Goal: Task Accomplishment & Management: Use online tool/utility

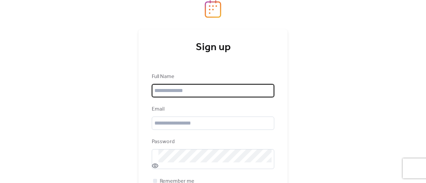
click at [192, 89] on input "text" at bounding box center [213, 90] width 122 height 13
type input "**********"
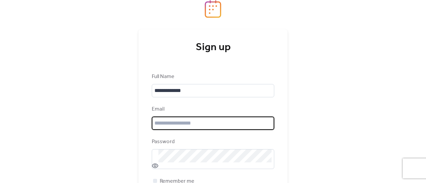
click at [174, 128] on input "email" at bounding box center [213, 123] width 122 height 13
type input "**********"
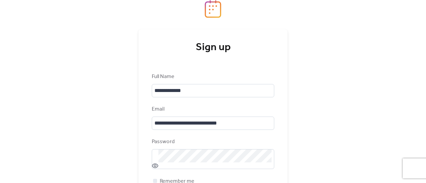
click at [110, 130] on div "**********" at bounding box center [213, 91] width 426 height 183
click at [318, 58] on div "**********" at bounding box center [213, 91] width 426 height 183
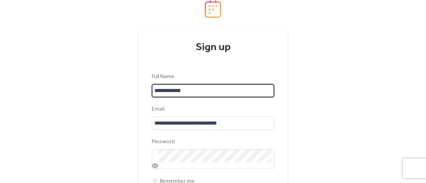
click at [219, 95] on input "**********" at bounding box center [213, 90] width 122 height 13
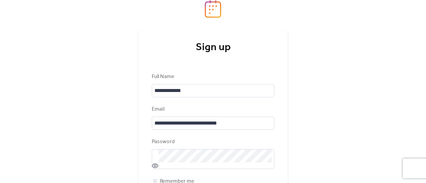
click at [339, 76] on div "**********" at bounding box center [213, 91] width 426 height 183
click at [155, 179] on div at bounding box center [155, 181] width 4 height 4
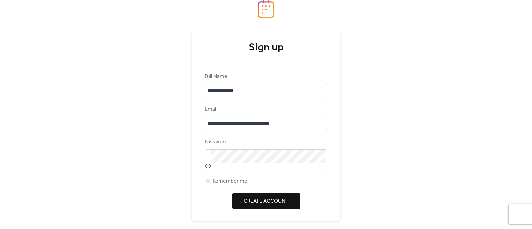
drag, startPoint x: 411, startPoint y: 0, endPoint x: 262, endPoint y: 200, distance: 248.8
click at [262, 183] on span "Create Account" at bounding box center [266, 201] width 45 height 8
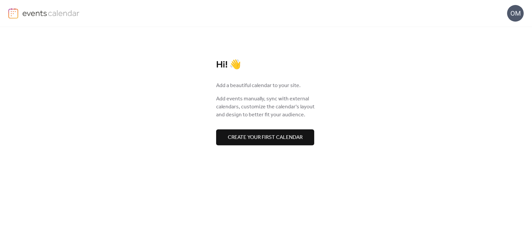
click at [287, 138] on span "Create your first calendar" at bounding box center [265, 138] width 75 height 8
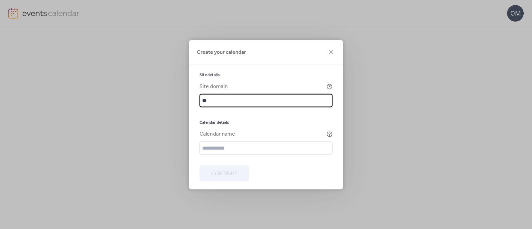
type input "*"
click at [308, 94] on input "text" at bounding box center [265, 100] width 133 height 13
type input "**********"
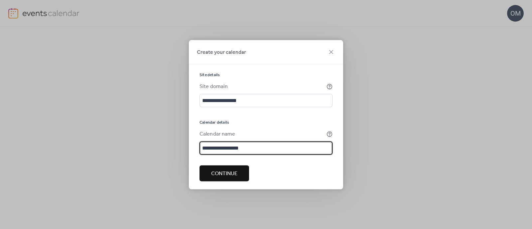
type input "**********"
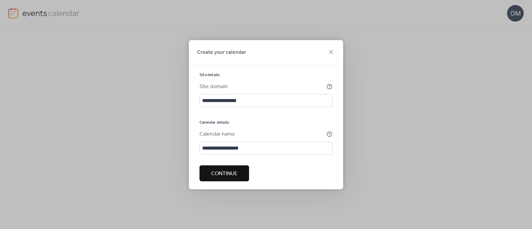
click at [225, 175] on span "Continue" at bounding box center [224, 174] width 26 height 8
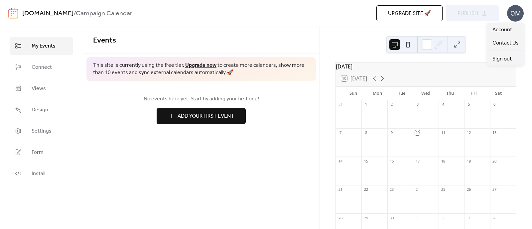
click at [425, 18] on div "OM" at bounding box center [515, 13] width 17 height 17
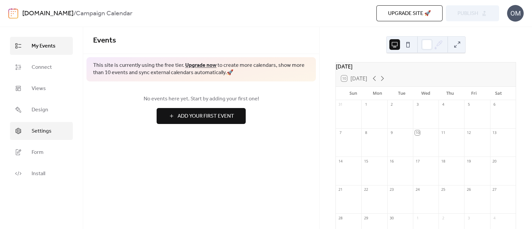
click at [41, 127] on span "Settings" at bounding box center [42, 131] width 20 height 8
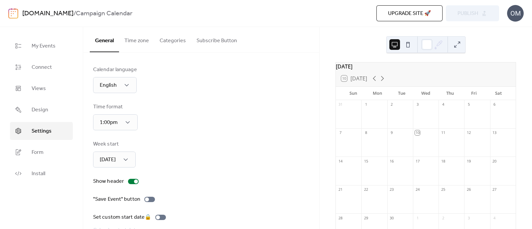
scroll to position [0, 0]
click at [425, 17] on div "OM" at bounding box center [515, 13] width 17 height 17
click at [111, 14] on b "Campaign Calendar" at bounding box center [104, 13] width 57 height 13
click at [135, 14] on div "[DOMAIN_NAME] / Campaign Calendar" at bounding box center [137, 13] width 230 height 13
click at [13, 12] on img at bounding box center [13, 13] width 10 height 11
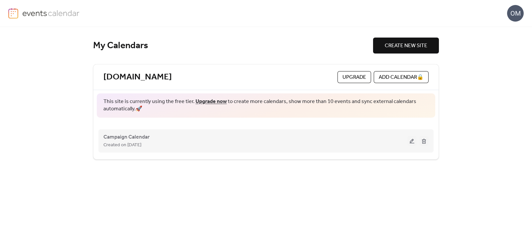
click at [407, 145] on div "Created on [DATE]" at bounding box center [255, 145] width 304 height 8
click at [409, 142] on button at bounding box center [411, 141] width 9 height 10
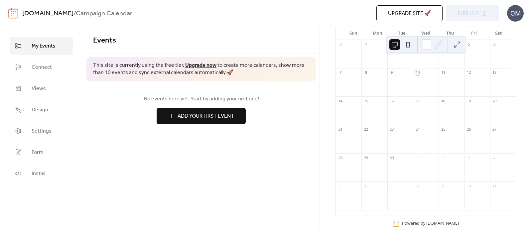
scroll to position [65, 0]
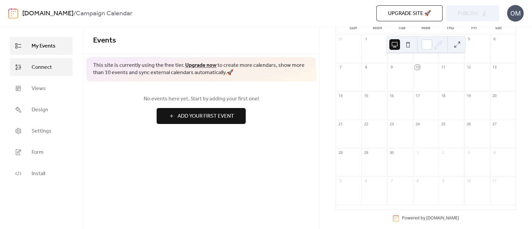
click at [43, 68] on span "Connect" at bounding box center [42, 67] width 20 height 8
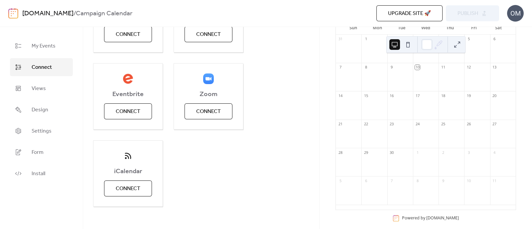
scroll to position [132, 0]
click at [127, 114] on span "Connect" at bounding box center [128, 113] width 25 height 8
click at [266, 183] on div "Google Calendar Connect Outlook Calendar Connect Eventbrite Connect Zoom Connec…" at bounding box center [201, 97] width 216 height 221
click at [120, 112] on div "Eventbrite Connect" at bounding box center [128, 97] width 70 height 66
click at [48, 66] on span "Connect" at bounding box center [42, 67] width 20 height 8
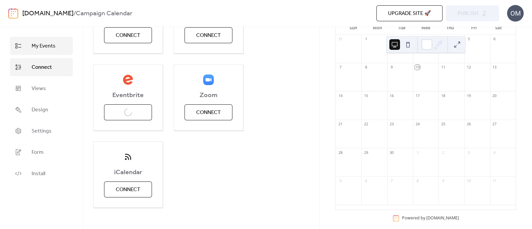
click at [54, 52] on link "My Events" at bounding box center [41, 46] width 63 height 18
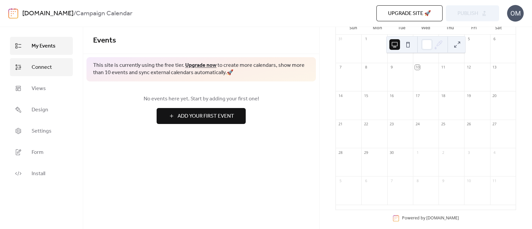
click at [48, 64] on span "Connect" at bounding box center [42, 67] width 20 height 8
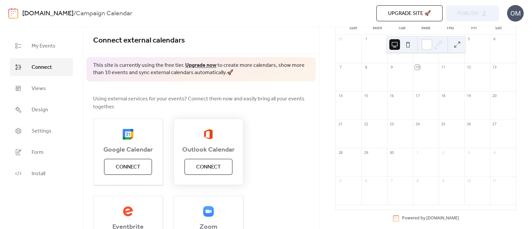
scroll to position [64, 0]
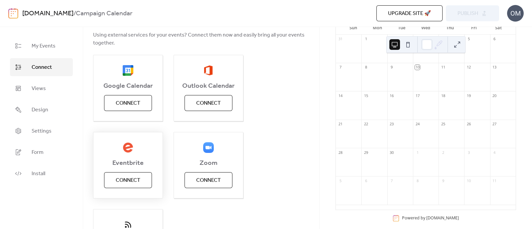
click at [128, 177] on span "Connect" at bounding box center [128, 181] width 25 height 8
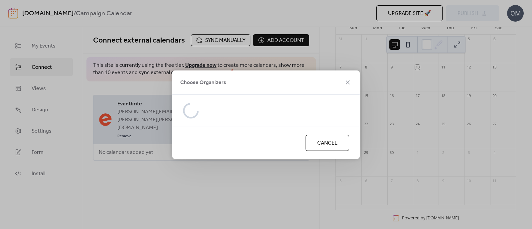
scroll to position [0, 0]
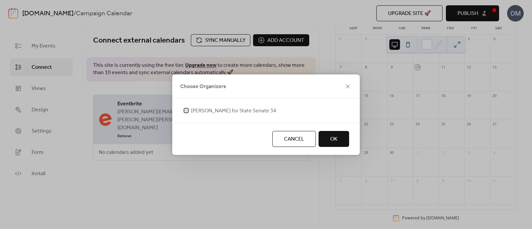
click at [187, 108] on div at bounding box center [186, 110] width 7 height 7
click at [339, 137] on button "OK" at bounding box center [333, 139] width 31 height 16
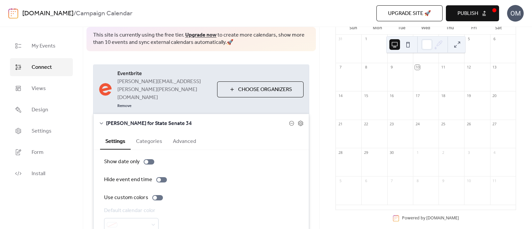
scroll to position [58, 0]
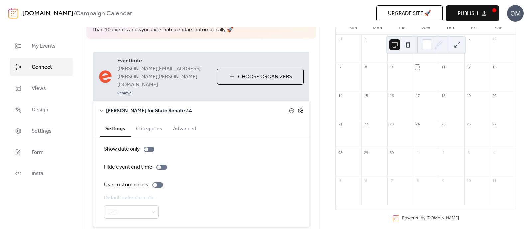
click at [301, 108] on icon at bounding box center [301, 111] width 6 height 6
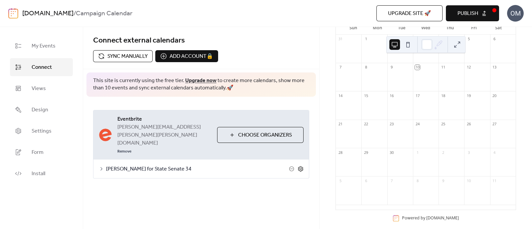
scroll to position [0, 0]
click at [299, 166] on icon at bounding box center [301, 169] width 6 height 6
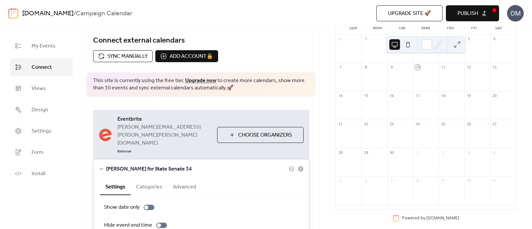
click at [425, 12] on button "Publish" at bounding box center [472, 13] width 53 height 16
click at [258, 131] on span "Choose Organizers" at bounding box center [265, 135] width 54 height 8
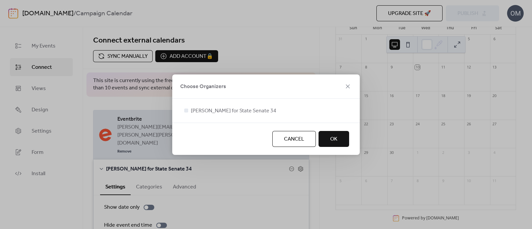
click at [345, 137] on button "OK" at bounding box center [333, 139] width 31 height 16
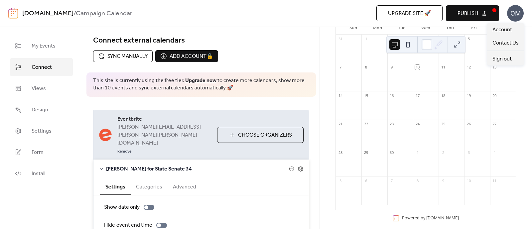
click at [425, 11] on div "OM" at bounding box center [515, 13] width 17 height 17
click at [200, 30] on div "Connect external calendars Sync manually Add account 🔒 🔒" at bounding box center [201, 48] width 236 height 42
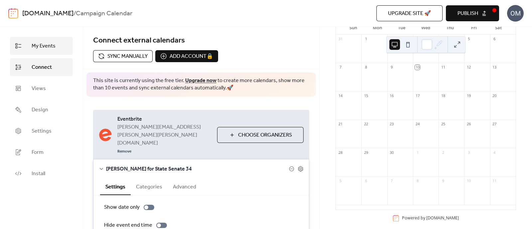
click at [44, 48] on span "My Events" at bounding box center [44, 46] width 24 height 8
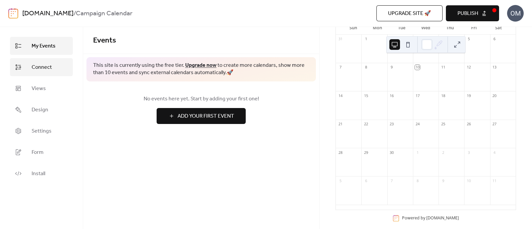
click at [40, 59] on link "Connect" at bounding box center [41, 67] width 63 height 18
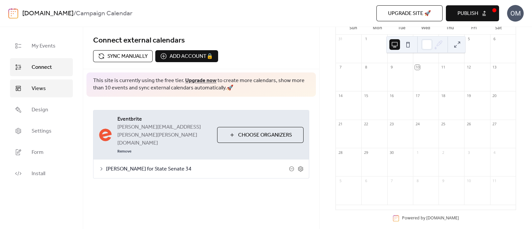
click at [38, 89] on span "Views" at bounding box center [39, 89] width 14 height 8
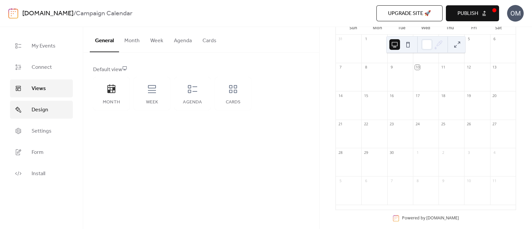
click at [43, 115] on link "Design" at bounding box center [41, 110] width 63 height 18
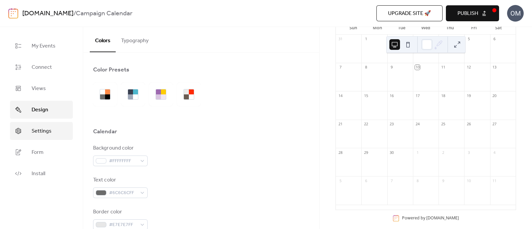
click at [43, 128] on span "Settings" at bounding box center [42, 131] width 20 height 8
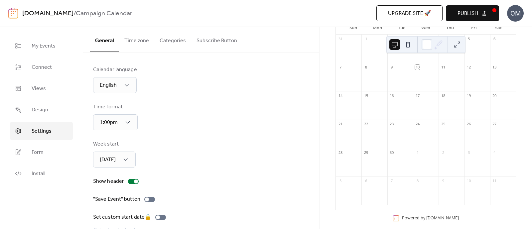
scroll to position [53, 0]
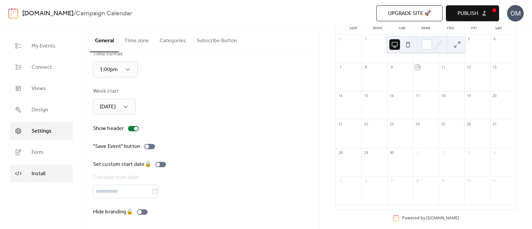
click at [36, 178] on span "Install" at bounding box center [39, 174] width 14 height 8
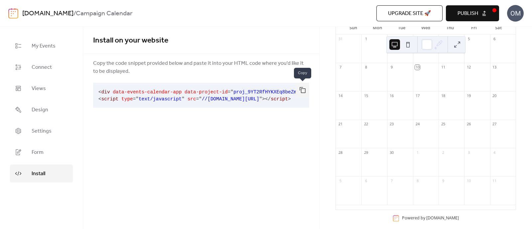
click at [303, 93] on button "button" at bounding box center [302, 90] width 13 height 15
click at [182, 166] on div "Install on your website Copy the code snippet provided below and paste it into …" at bounding box center [201, 128] width 236 height 202
